Goal: Information Seeking & Learning: Compare options

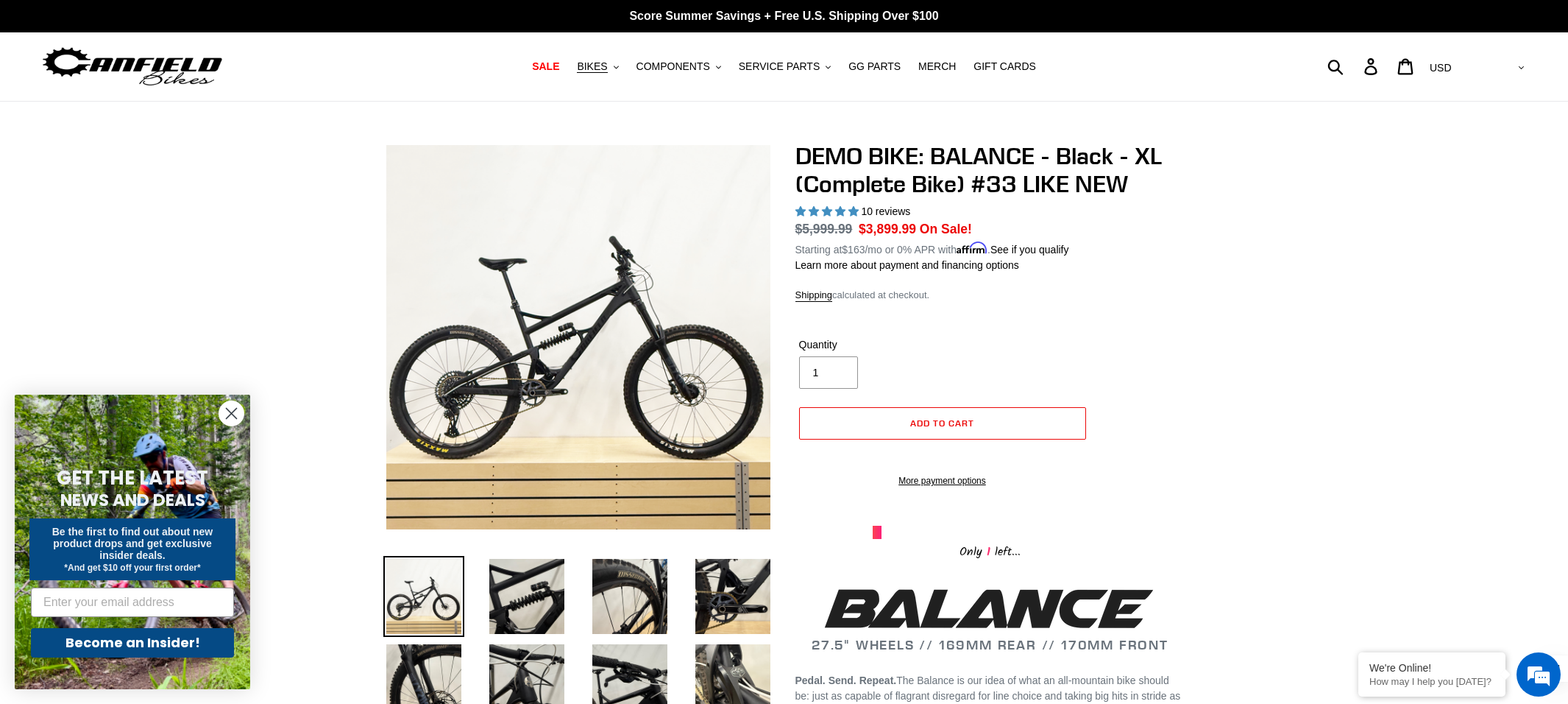
select select "highest-rating"
click at [598, 66] on span "BIKES" at bounding box center [592, 67] width 30 height 13
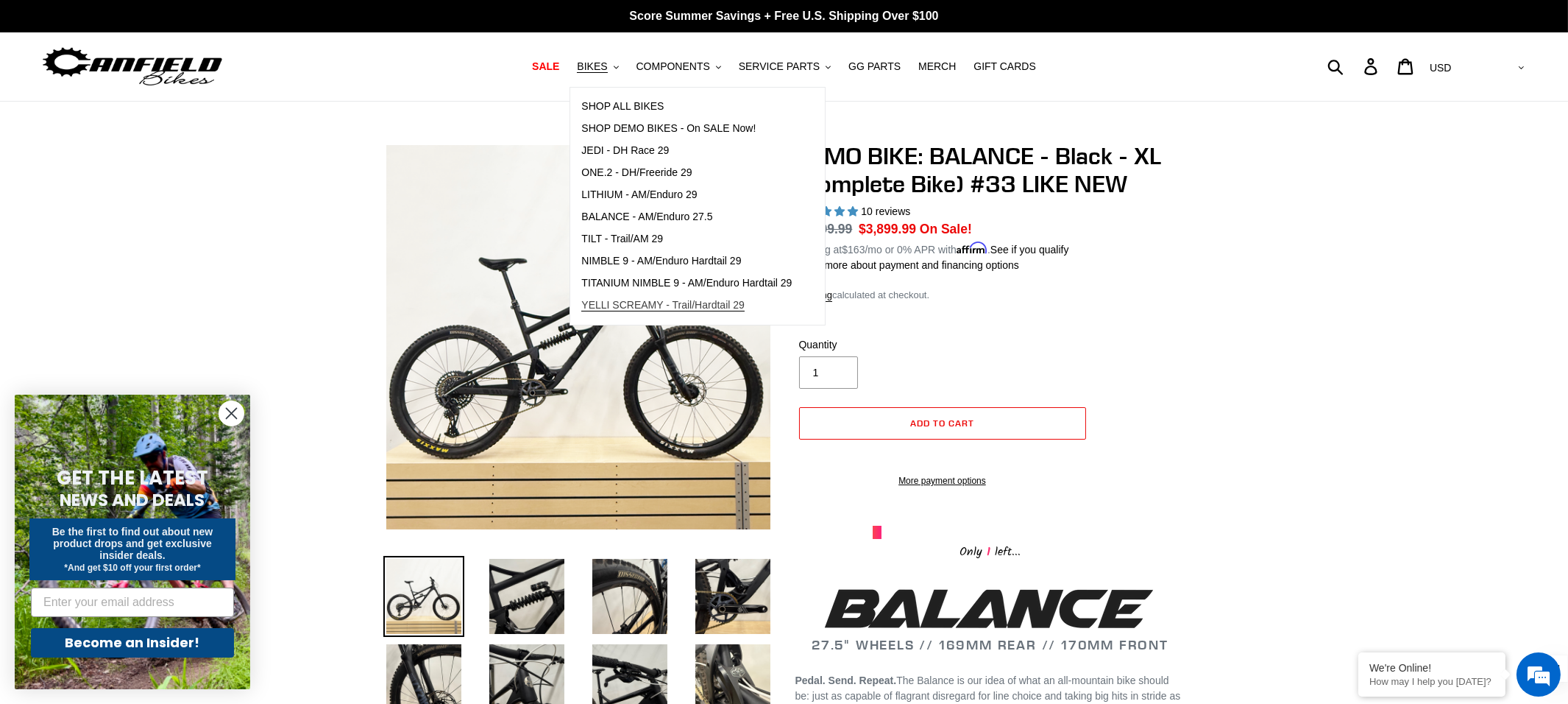
click at [648, 305] on span "YELLI SCREAMY - Trail/Hardtail 29" at bounding box center [663, 306] width 164 height 13
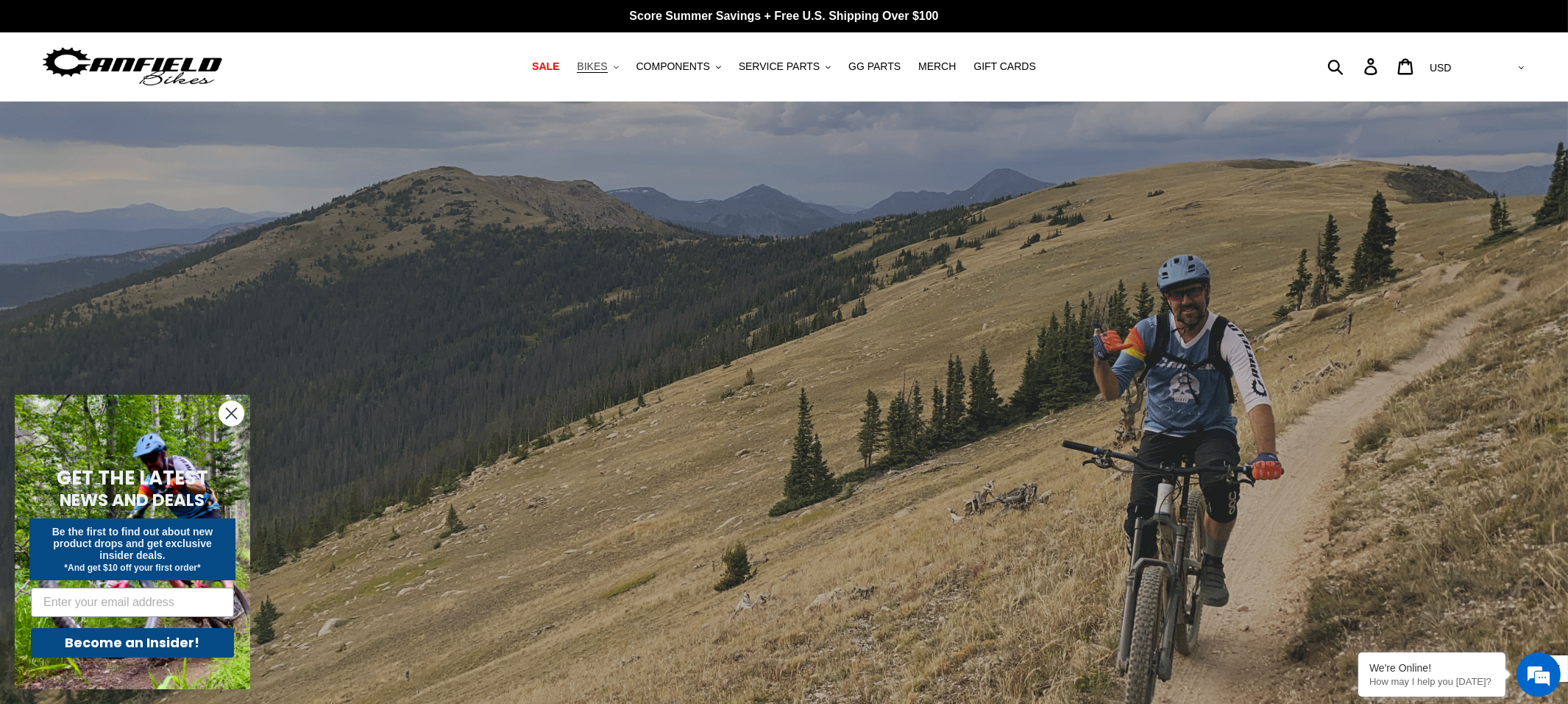
click at [613, 68] on button "BIKES .cls-1{fill:#231f20}" at bounding box center [597, 67] width 56 height 20
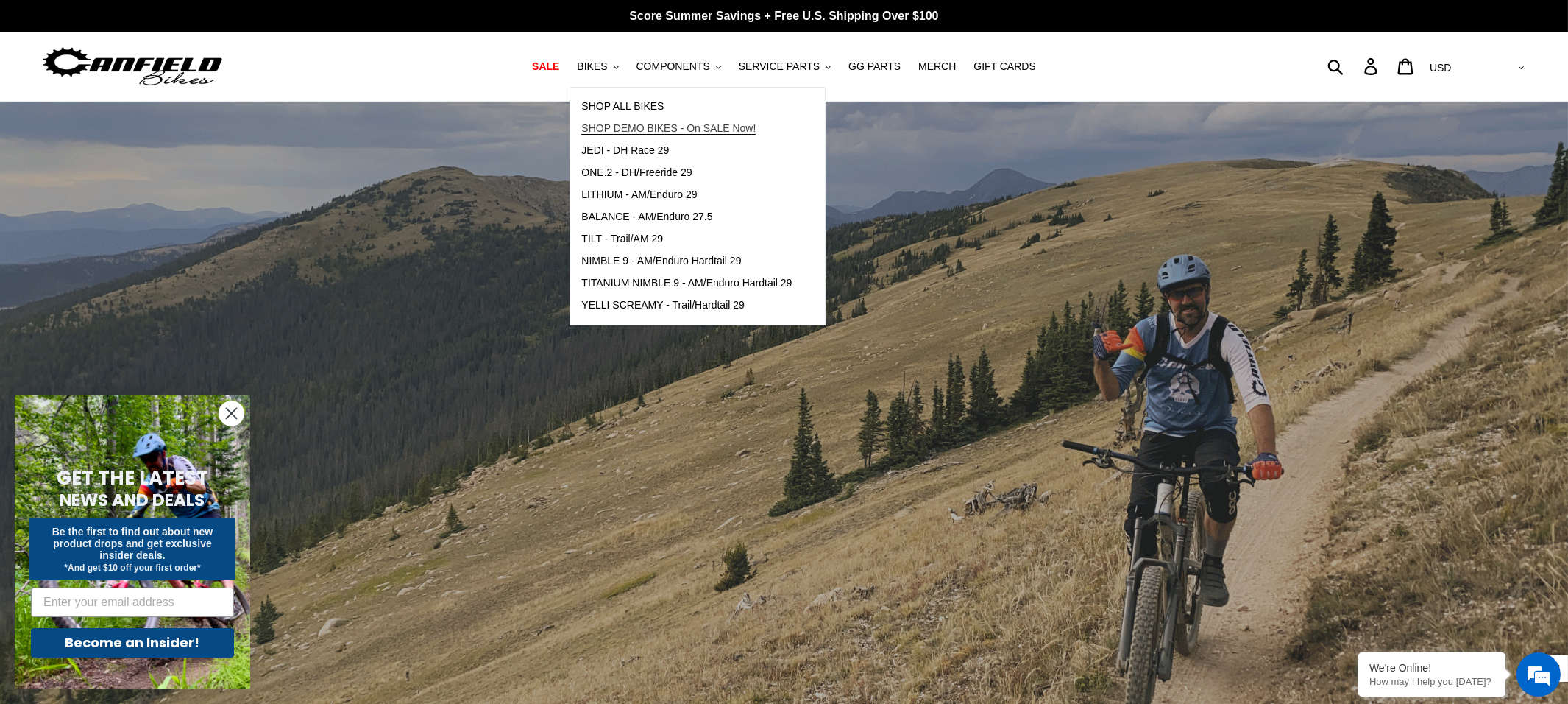
click at [645, 123] on span "SHOP DEMO BIKES - On SALE Now!" at bounding box center [669, 129] width 175 height 13
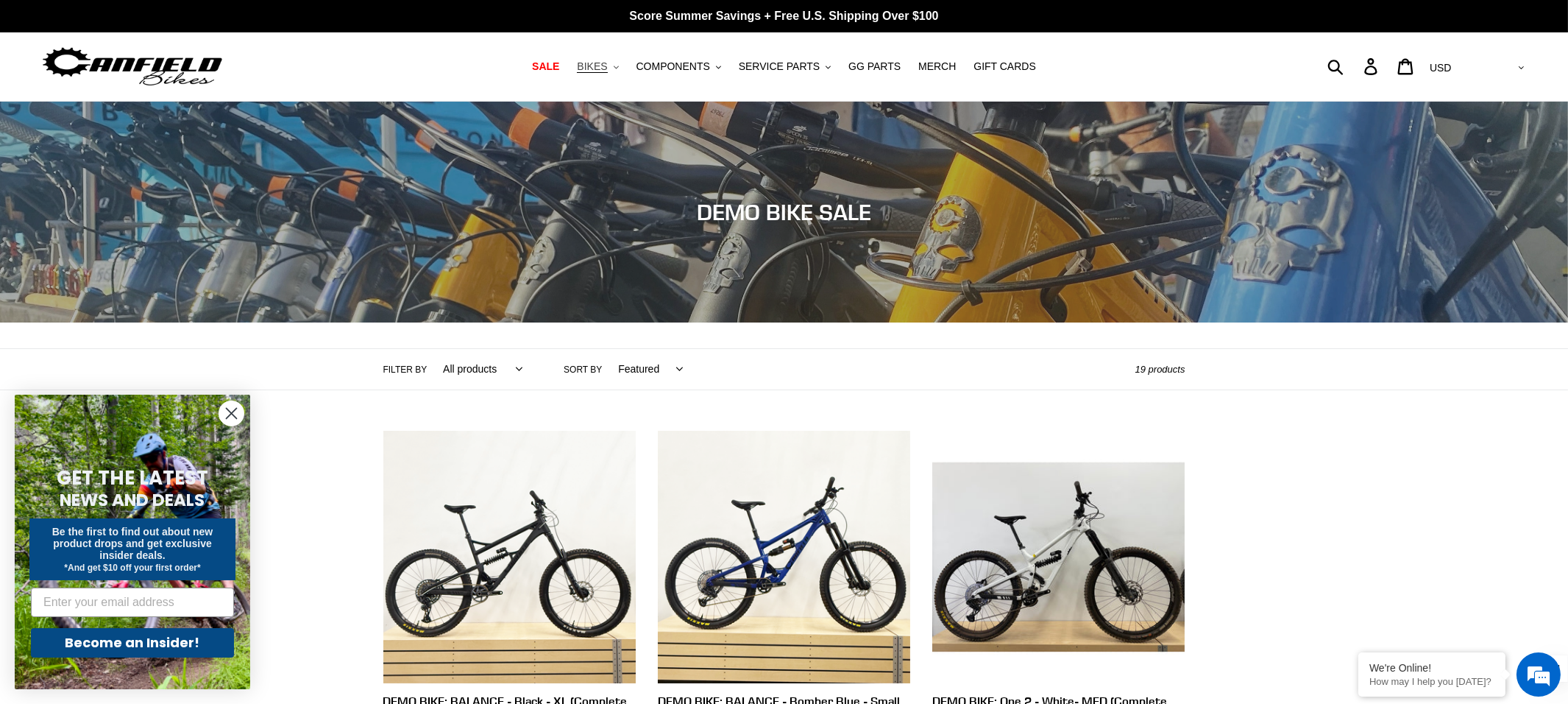
click at [607, 66] on span "BIKES" at bounding box center [592, 67] width 30 height 13
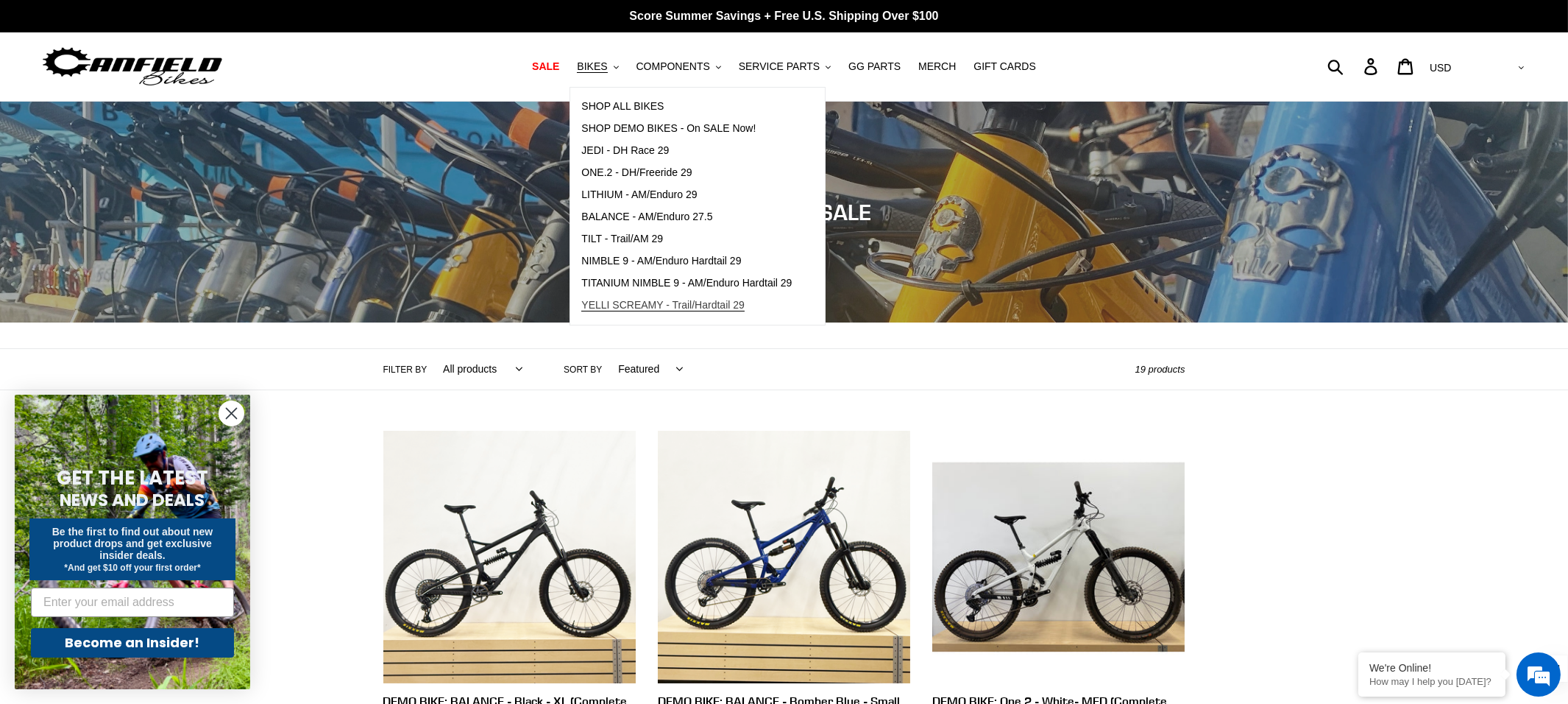
click at [660, 305] on span "YELLI SCREAMY - Trail/Hardtail 29" at bounding box center [663, 306] width 164 height 13
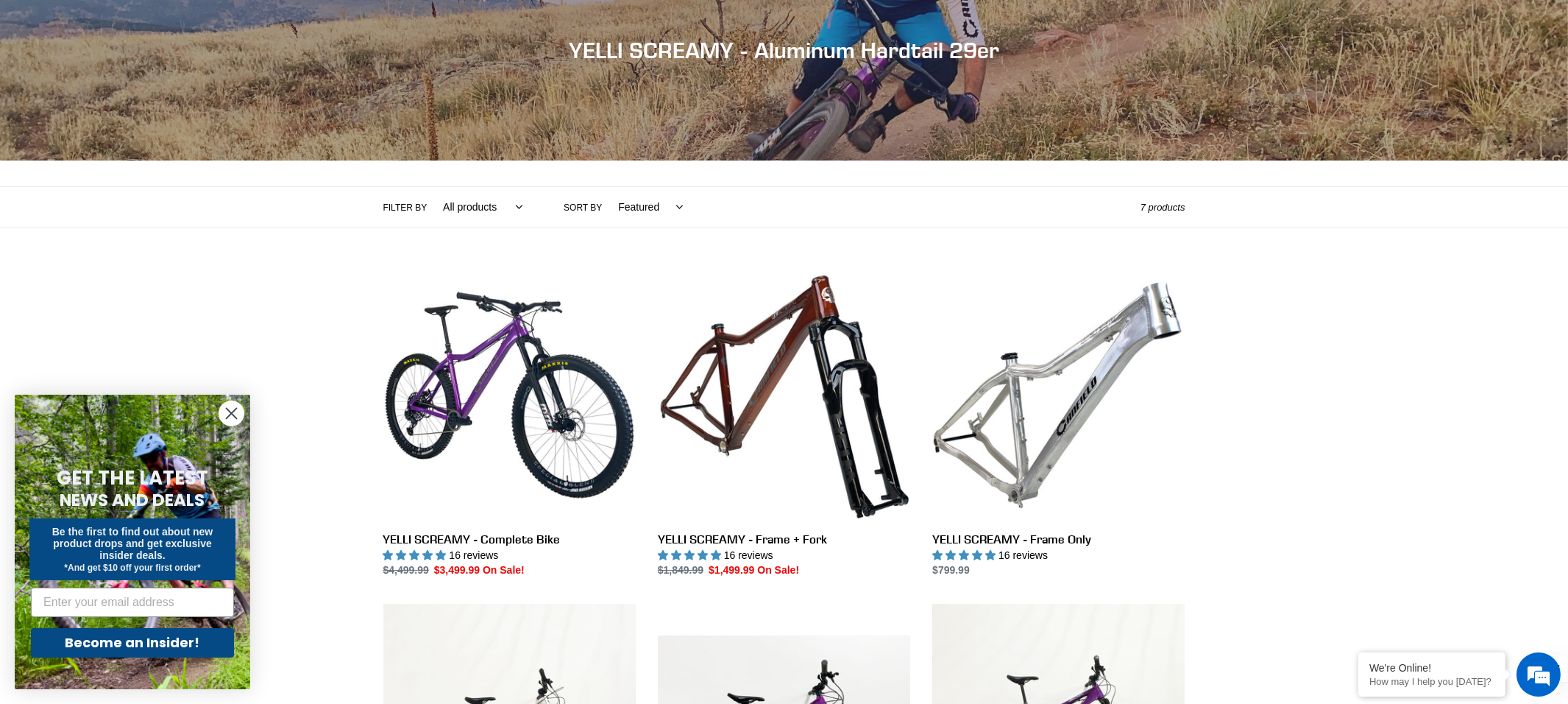
scroll to position [164, 0]
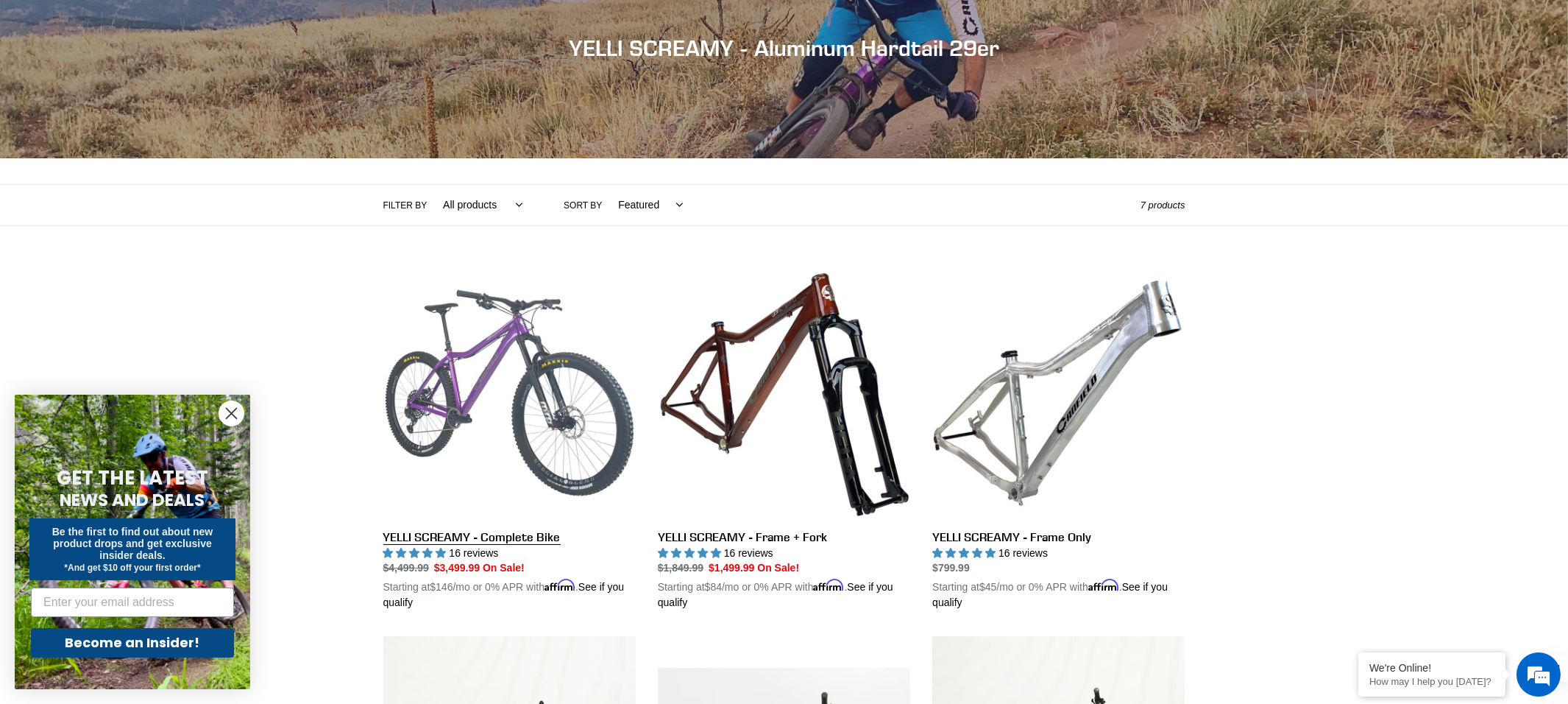
click at [523, 351] on link "YELLI SCREAMY - Complete Bike" at bounding box center [510, 439] width 252 height 344
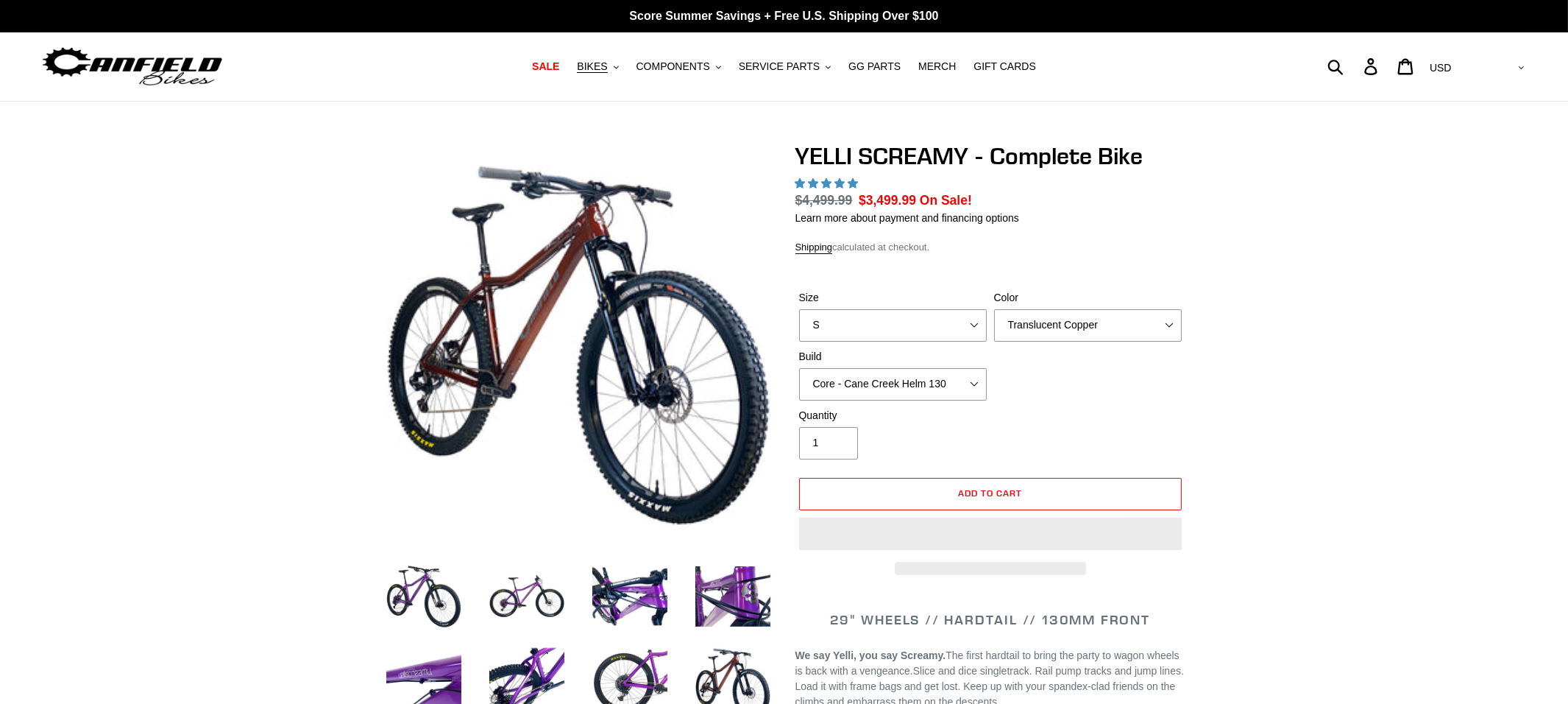
select select "highest-rating"
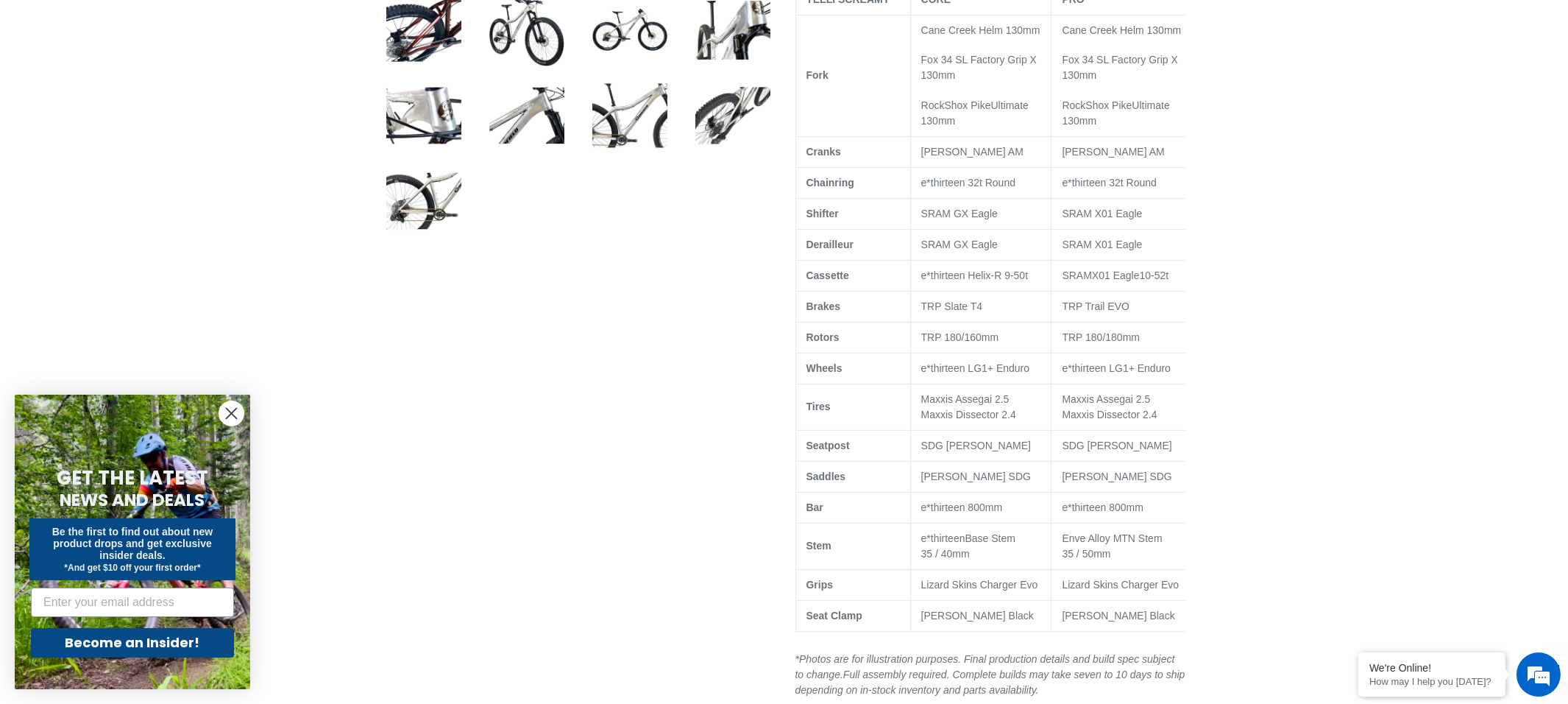
scroll to position [909, 0]
click at [1119, 134] on td "Cane Creek Helm 130mm Fox 34 SL Factory Grip X 130mm RockShox Pike Ultimate 130…" at bounding box center [1124, 74] width 146 height 121
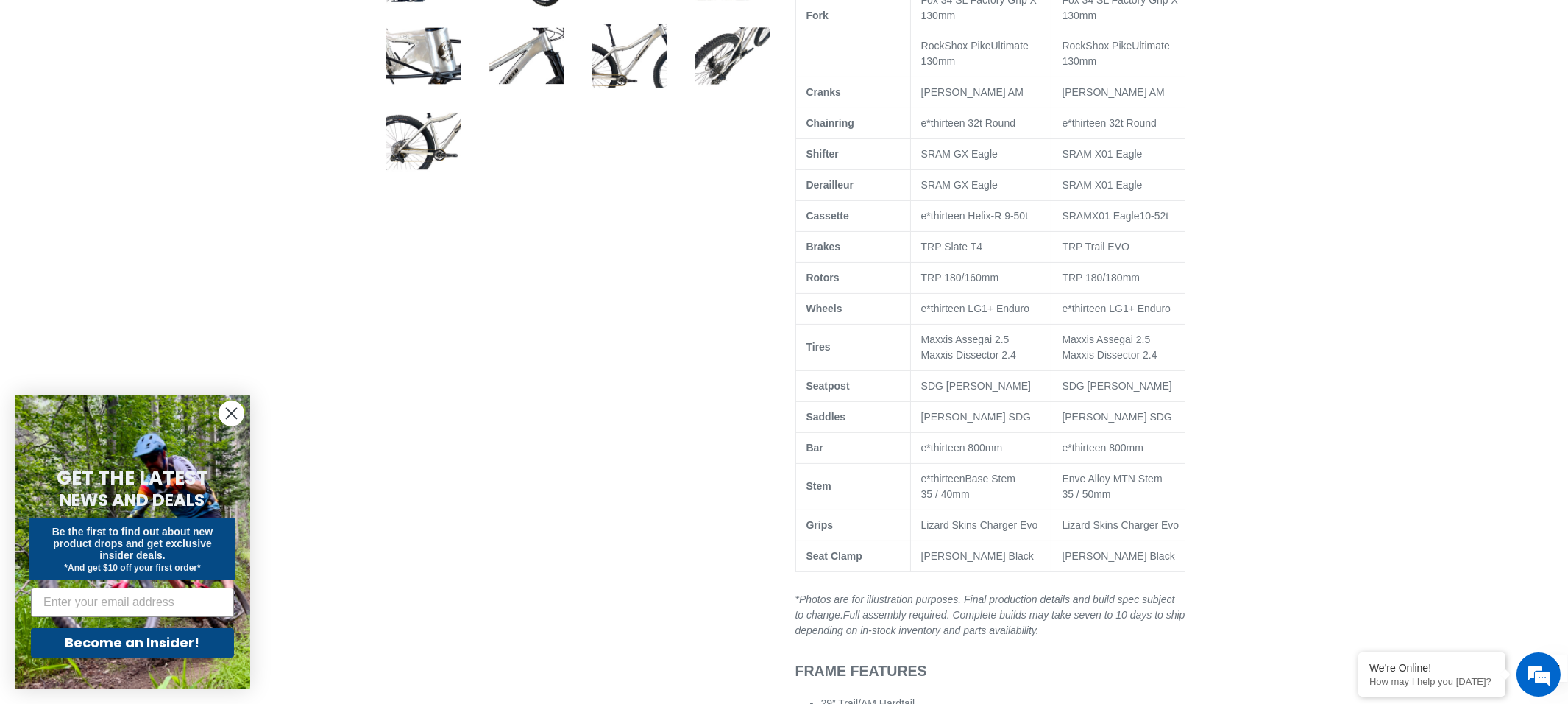
scroll to position [972, 0]
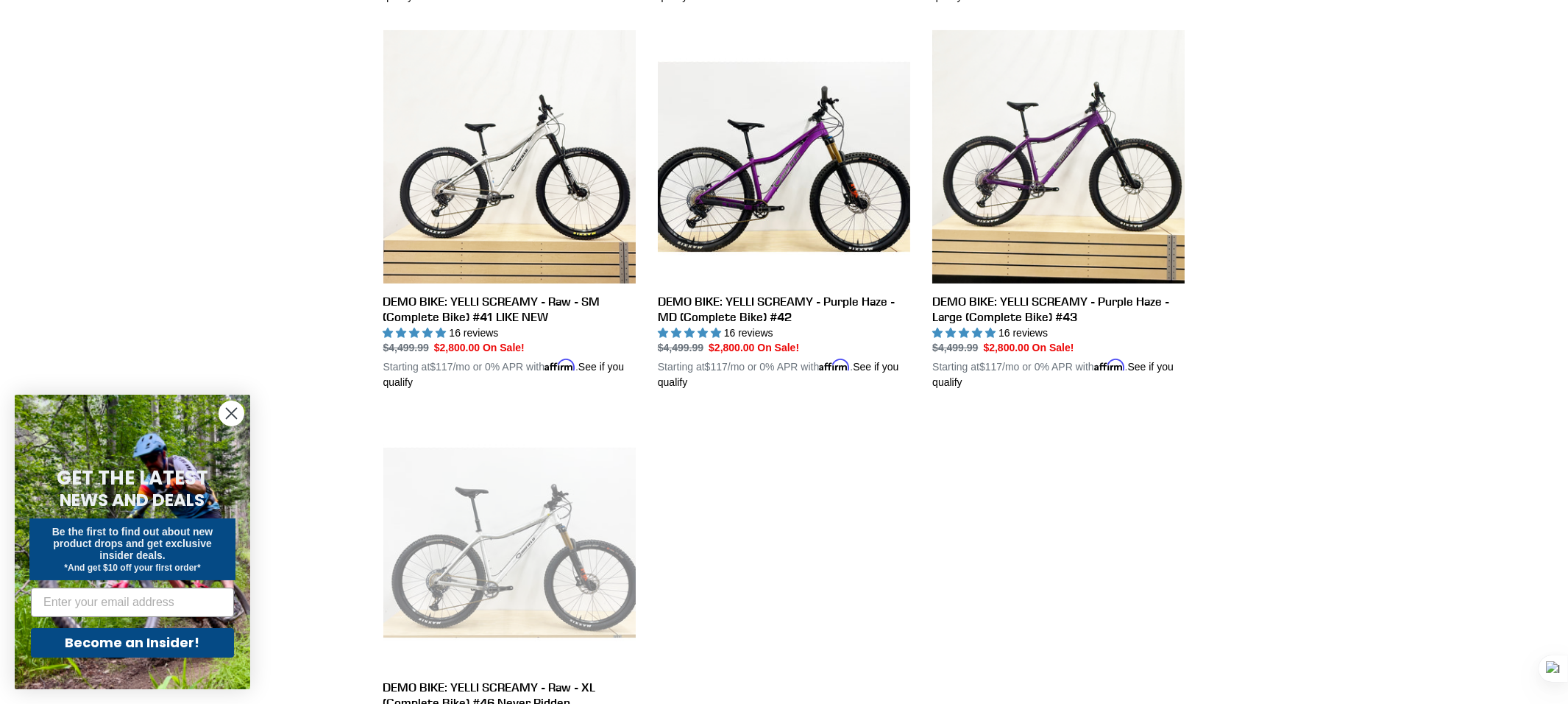
scroll to position [769, 0]
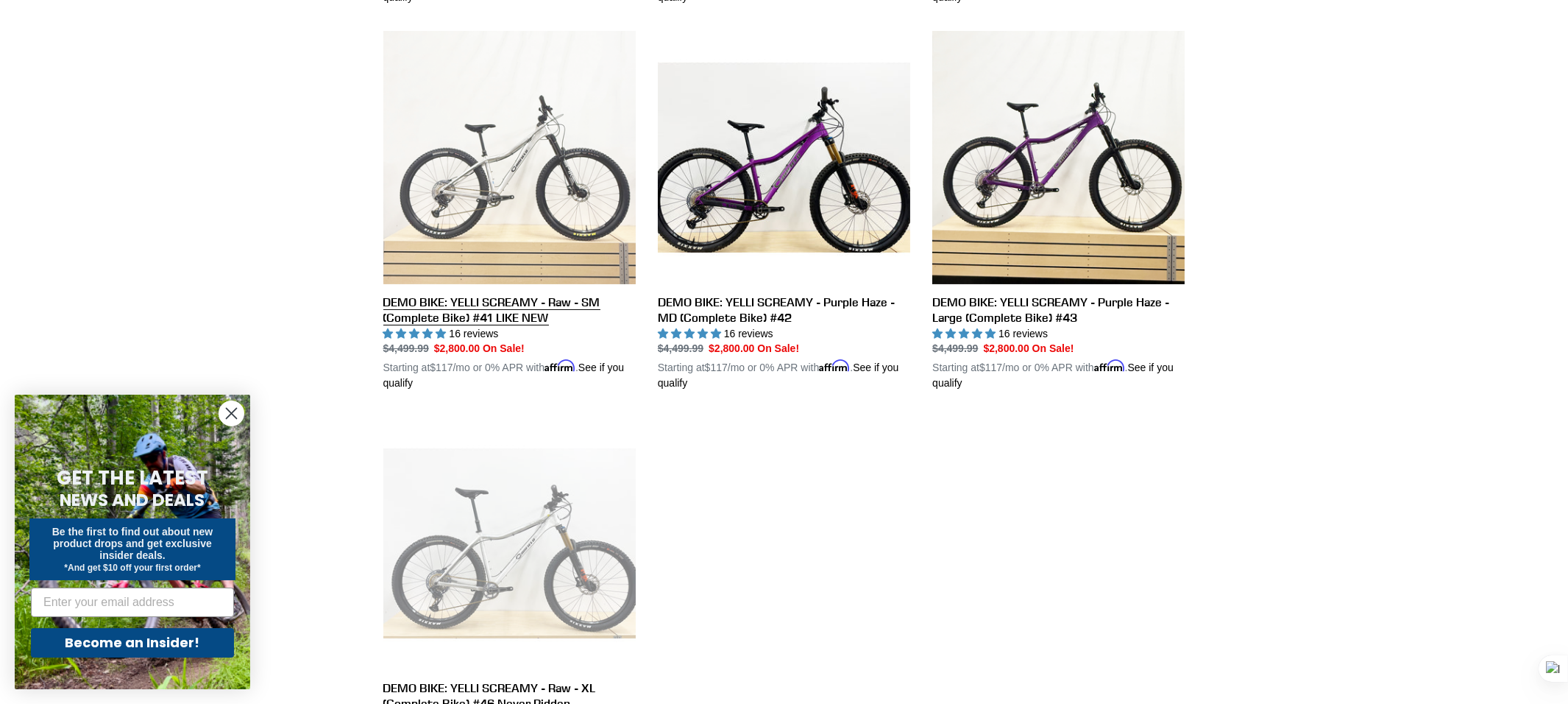
click at [570, 179] on link "DEMO BIKE: YELLI SCREAMY - Raw - SM (Complete Bike) #41 LIKE NEW" at bounding box center [510, 211] width 252 height 360
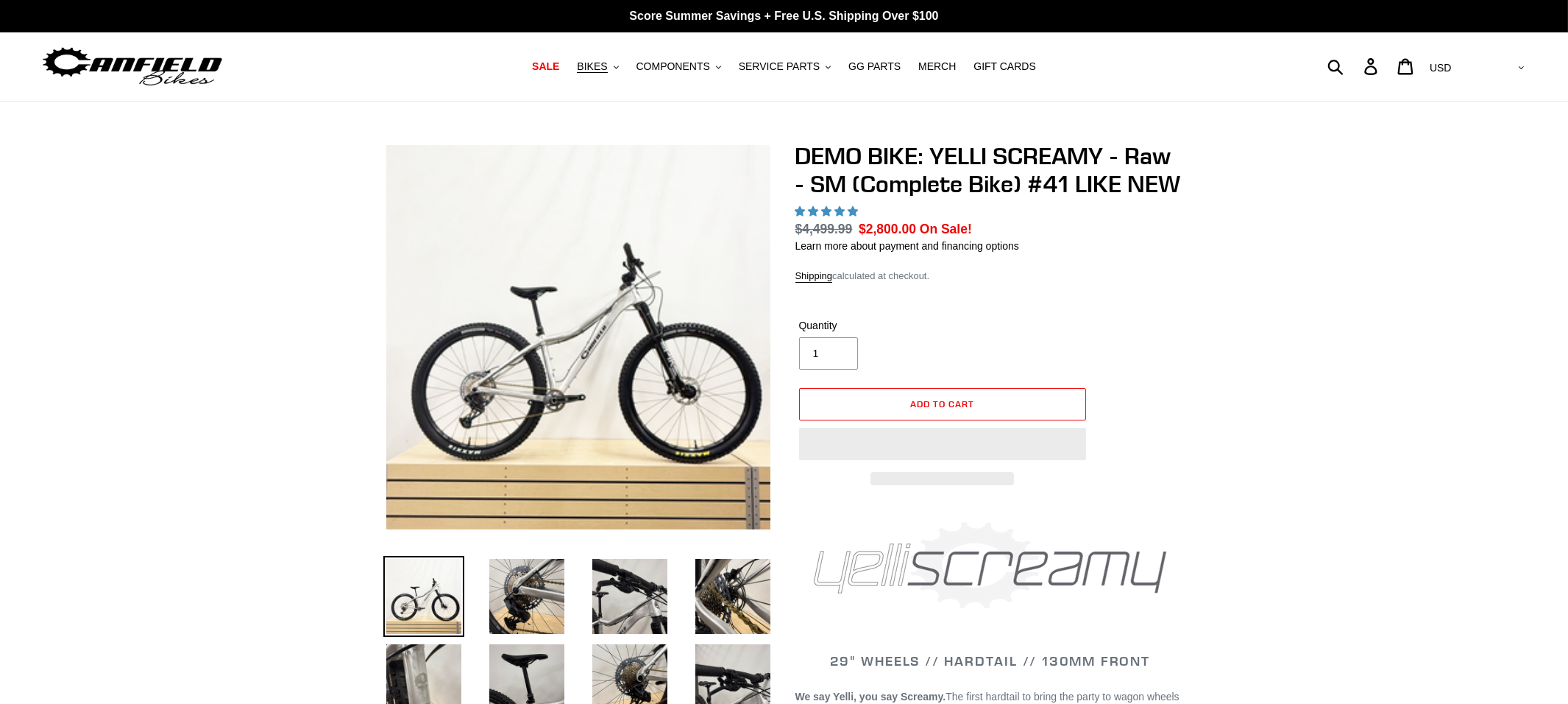
select select "highest-rating"
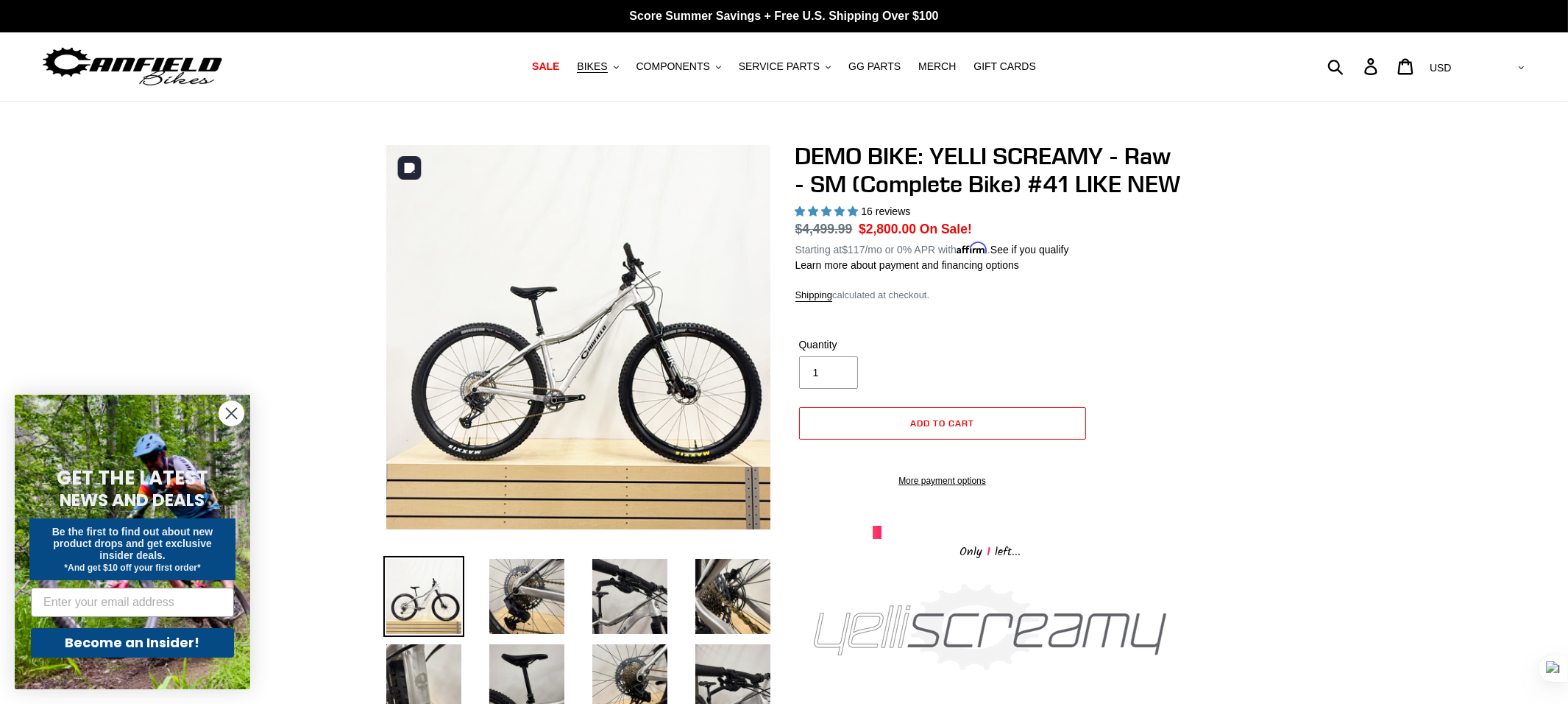
click at [675, 354] on img at bounding box center [299, 293] width 1507 height 1507
click at [652, 393] on img at bounding box center [366, 182] width 1507 height 1507
click at [603, 65] on span "BIKES" at bounding box center [592, 67] width 30 height 13
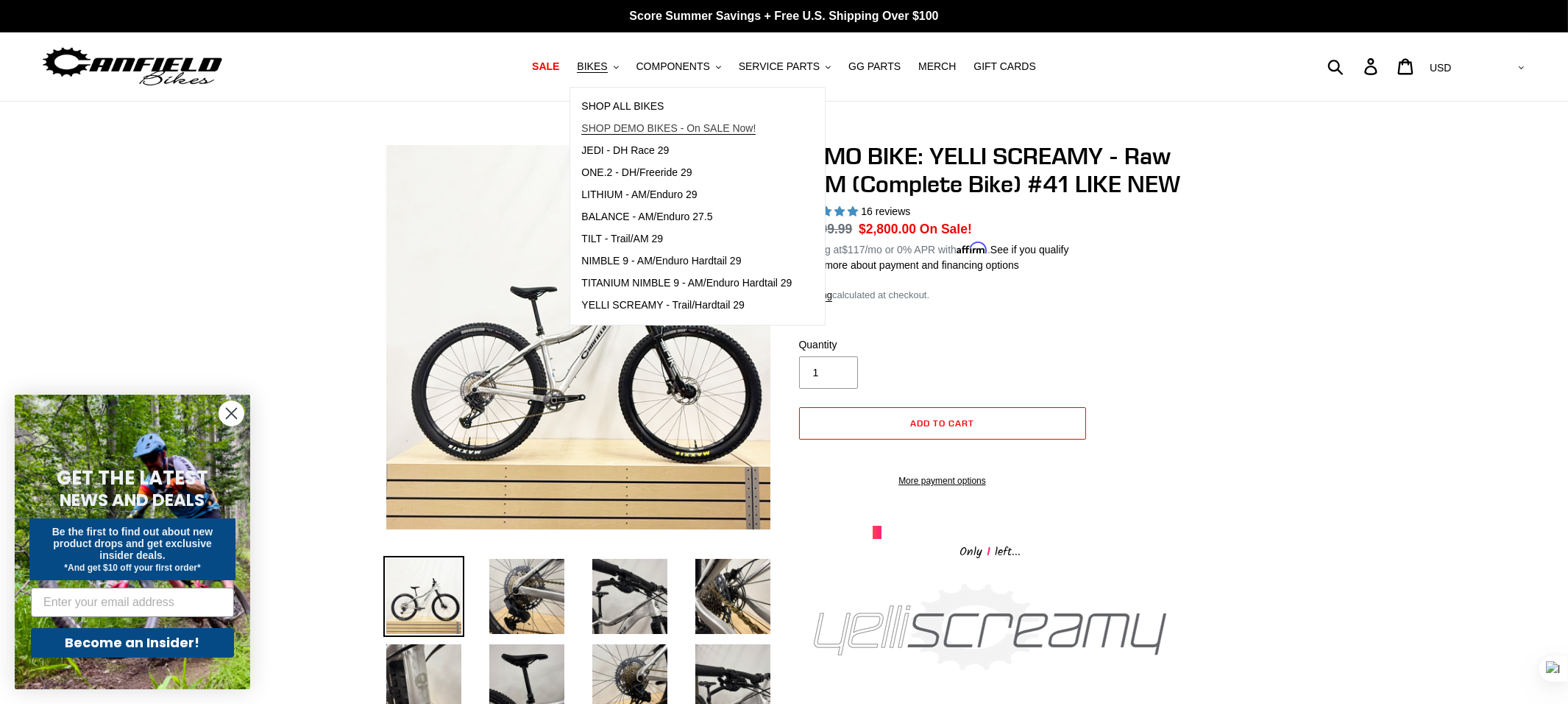
click at [663, 130] on span "SHOP DEMO BIKES - On SALE Now!" at bounding box center [669, 129] width 175 height 13
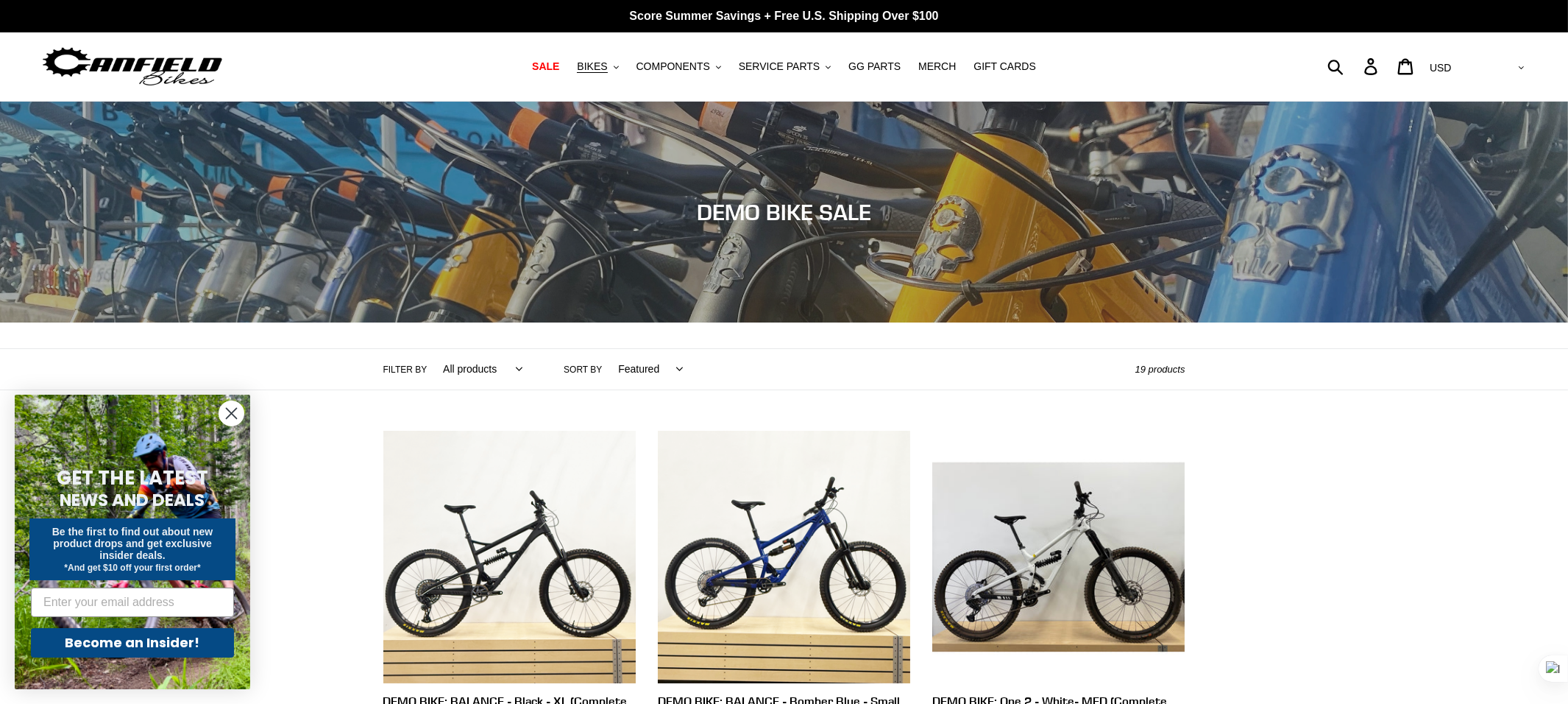
click at [225, 413] on circle "Close dialog" at bounding box center [231, 413] width 24 height 24
